Goal: Information Seeking & Learning: Understand process/instructions

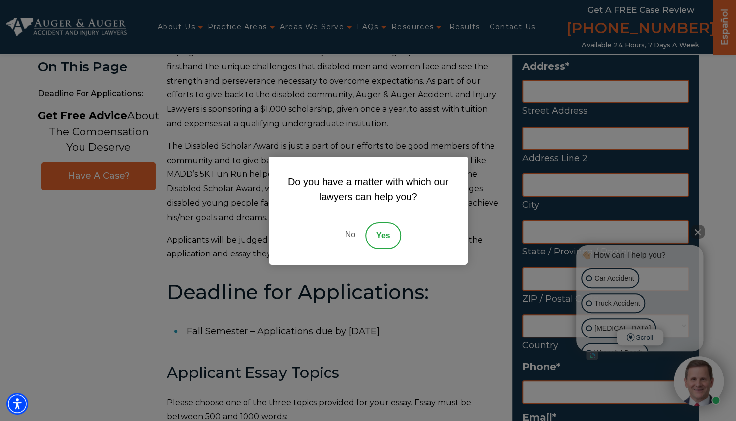
scroll to position [222, 0]
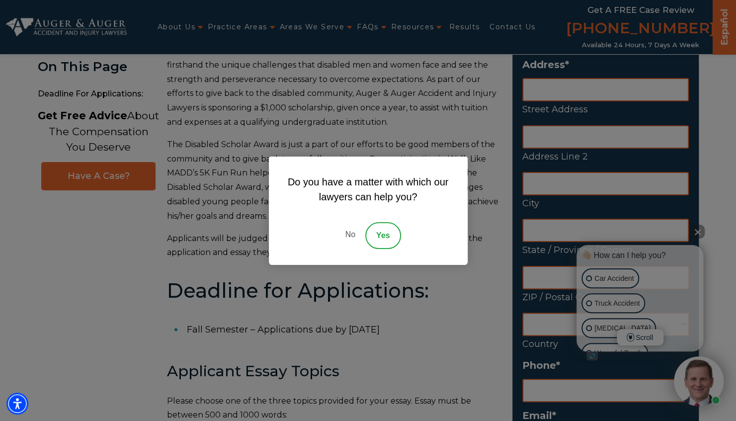
click at [348, 233] on link "No" at bounding box center [350, 235] width 30 height 27
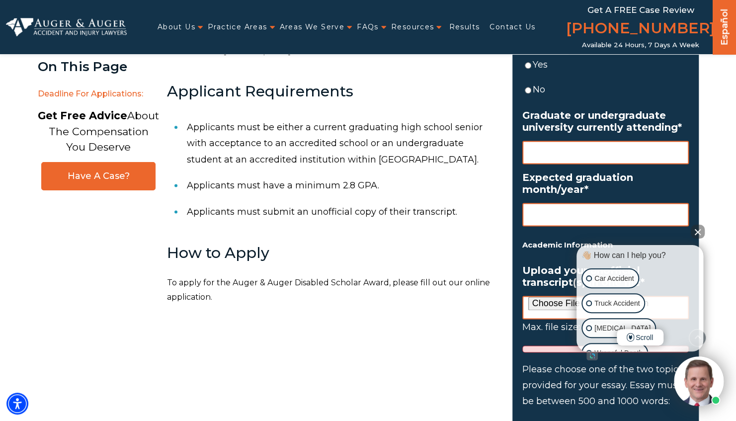
scroll to position [699, 0]
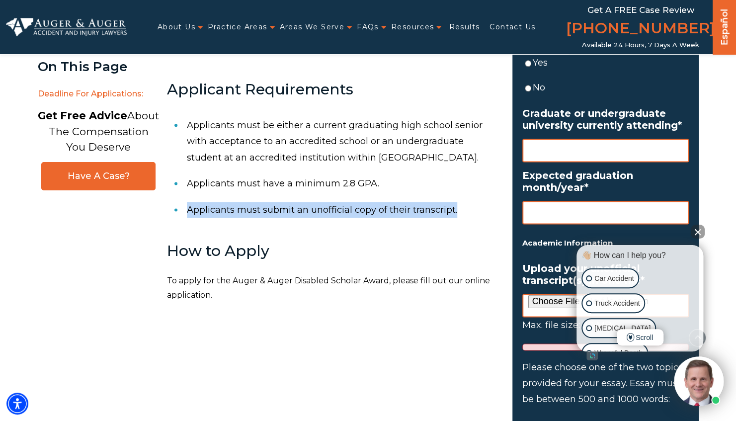
drag, startPoint x: 188, startPoint y: 211, endPoint x: 470, endPoint y: 216, distance: 282.0
click at [470, 216] on li "Applicants must submit an unofficial copy of their transcript." at bounding box center [344, 210] width 314 height 26
copy li "Applicants must submit an unofficial copy of their transcript."
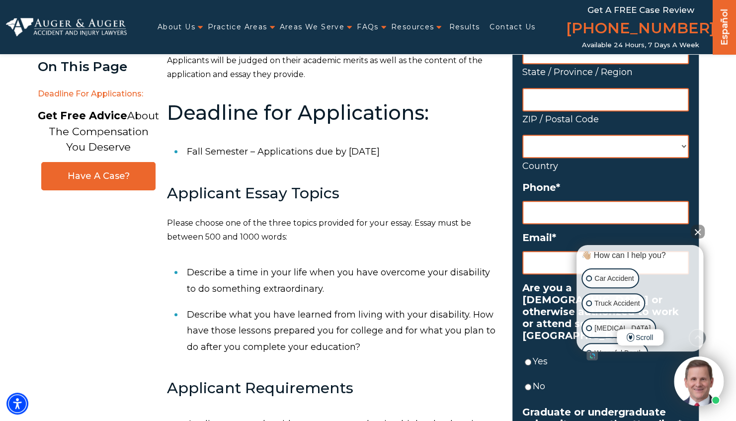
scroll to position [399, 0]
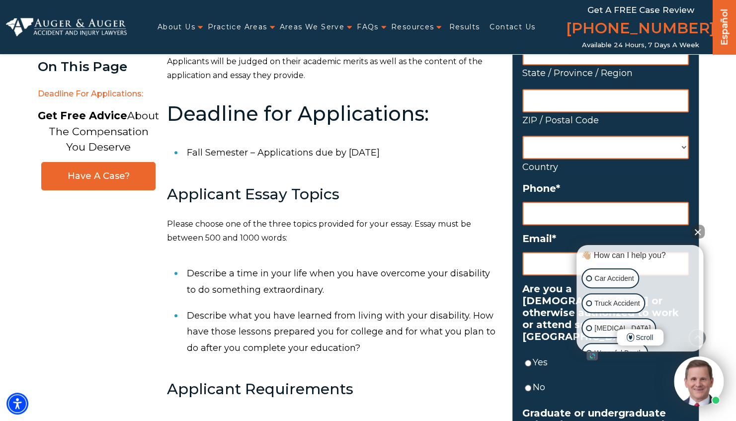
click at [189, 273] on li "Describe a time in your life when you have overcome your disability to do somet…" at bounding box center [344, 282] width 314 height 42
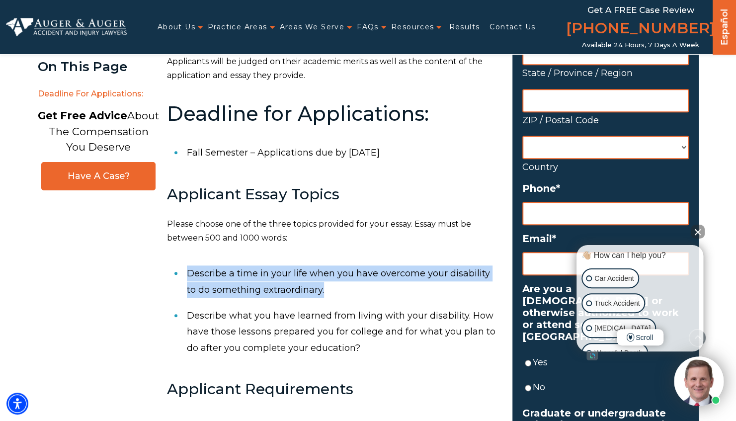
drag, startPoint x: 186, startPoint y: 272, endPoint x: 336, endPoint y: 297, distance: 151.7
click at [336, 297] on li "Describe a time in your life when you have overcome your disability to do somet…" at bounding box center [344, 282] width 314 height 42
copy li "Describe a time in your life when you have overcome your disability to do somet…"
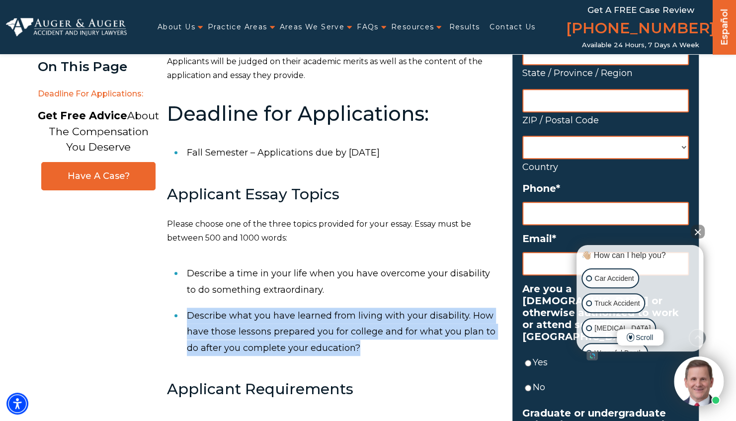
drag, startPoint x: 189, startPoint y: 314, endPoint x: 370, endPoint y: 344, distance: 183.4
click at [370, 344] on li "Describe what you have learned from living with your disability. How have those…" at bounding box center [344, 332] width 314 height 58
copy li "Describe what you have learned from living with your disability. How have those…"
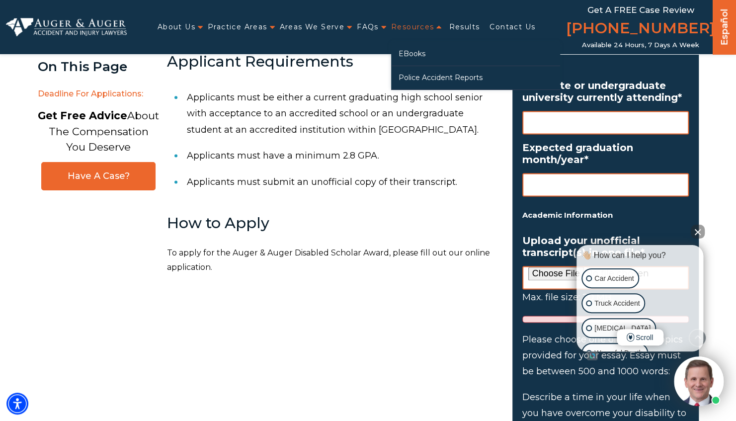
scroll to position [768, 0]
